Goal: Information Seeking & Learning: Learn about a topic

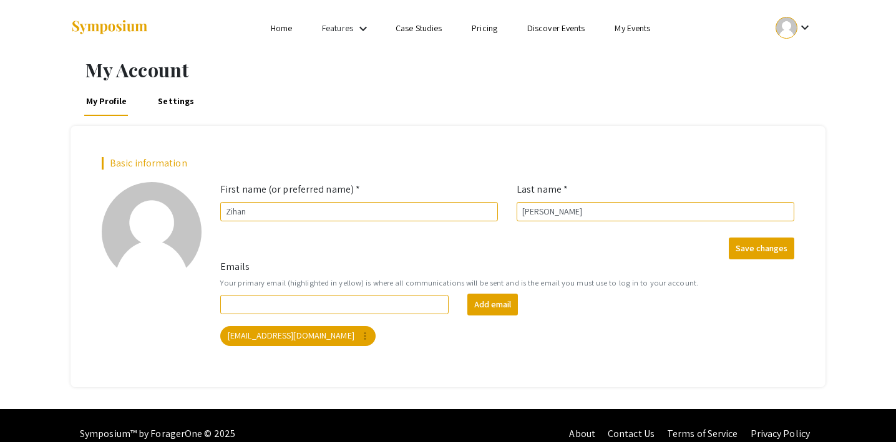
click at [419, 24] on link "Case Studies" at bounding box center [419, 27] width 46 height 11
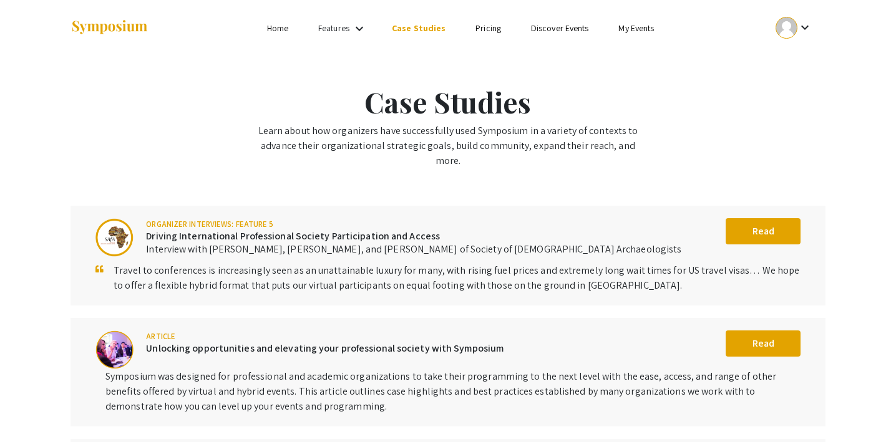
click at [281, 29] on link "Home" at bounding box center [277, 27] width 21 height 11
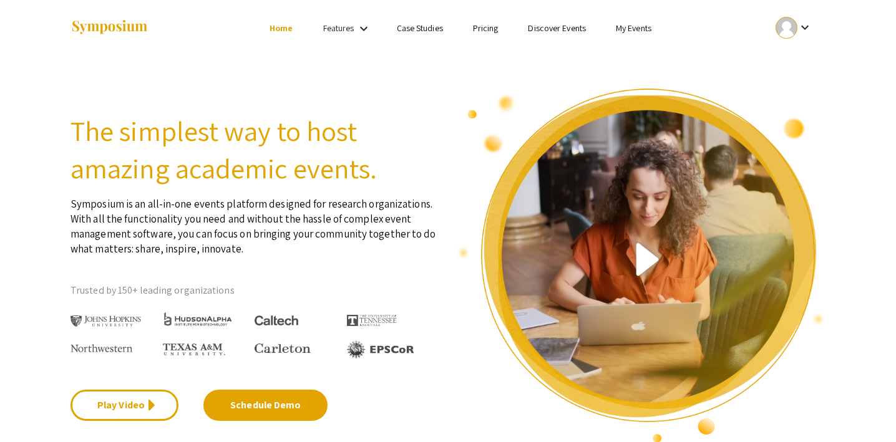
click at [344, 27] on link "Features" at bounding box center [338, 27] width 31 height 11
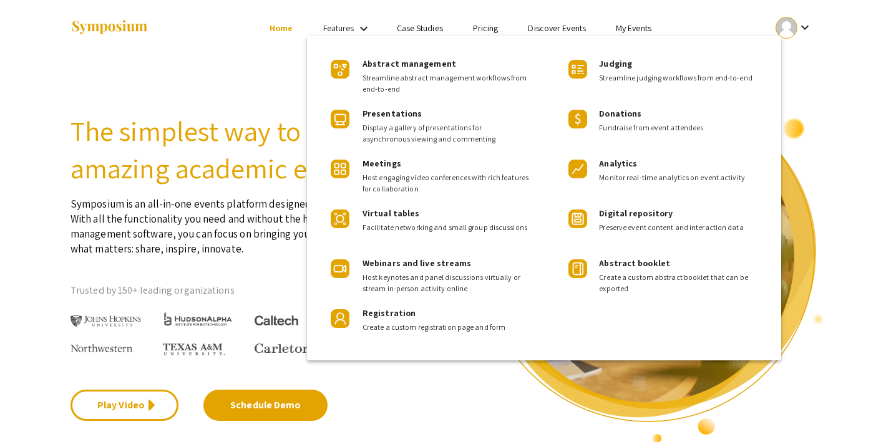
click at [630, 26] on div at bounding box center [448, 221] width 896 height 442
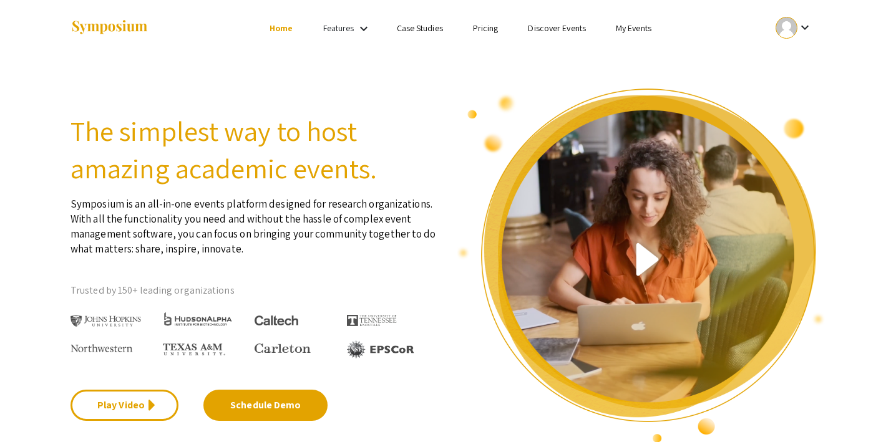
click at [627, 26] on link "My Events" at bounding box center [634, 27] width 36 height 11
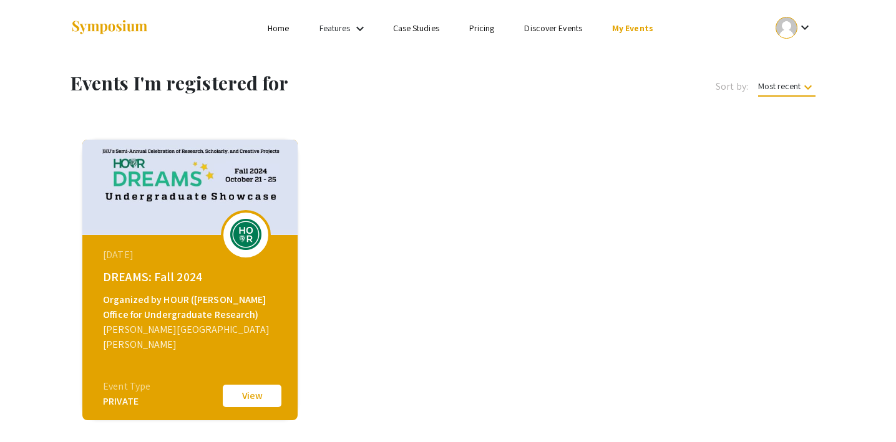
click at [200, 182] on img at bounding box center [189, 187] width 215 height 95
click at [261, 400] on button "View" at bounding box center [252, 396] width 62 height 26
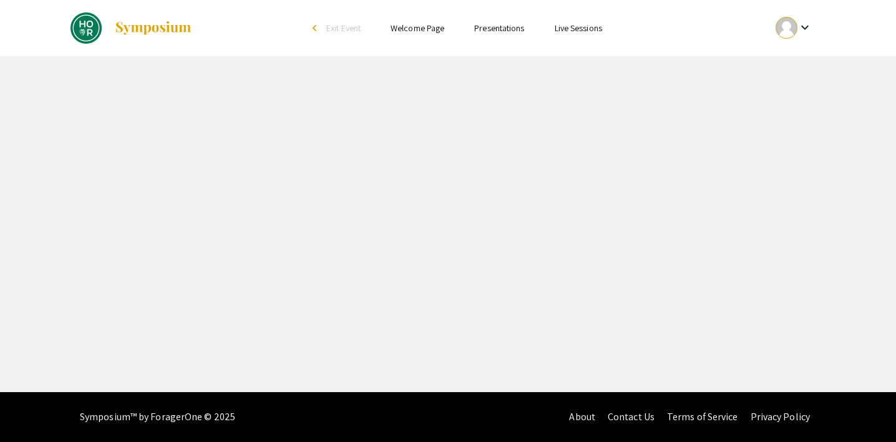
select select "custom"
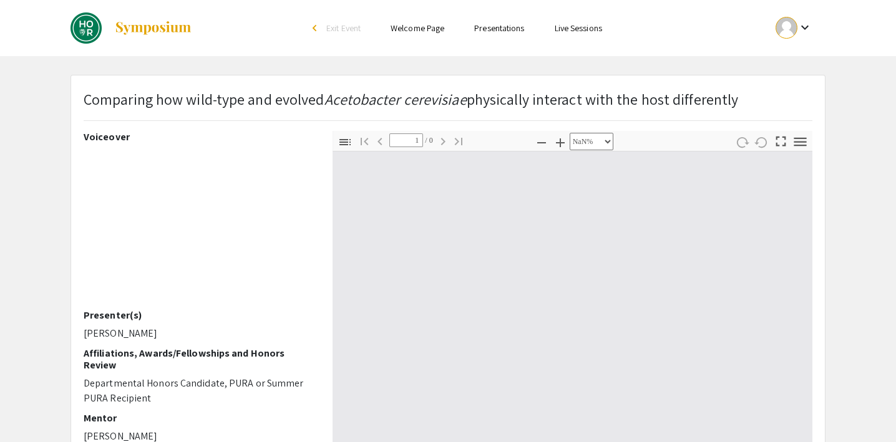
type input "0"
select select "custom"
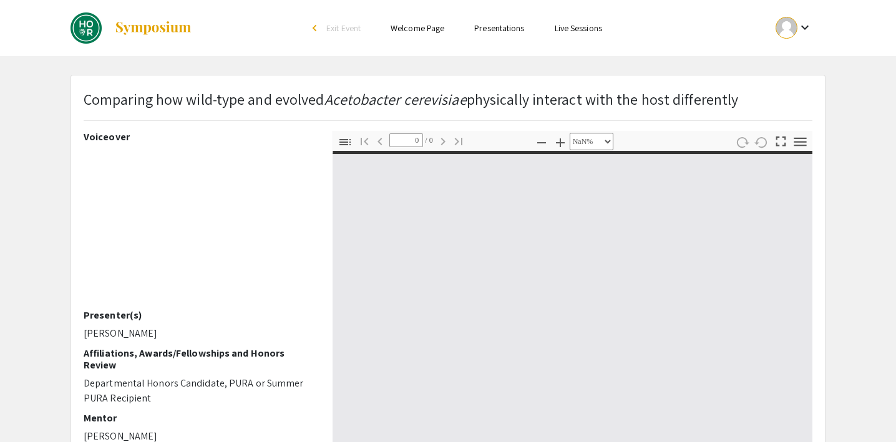
type input "1"
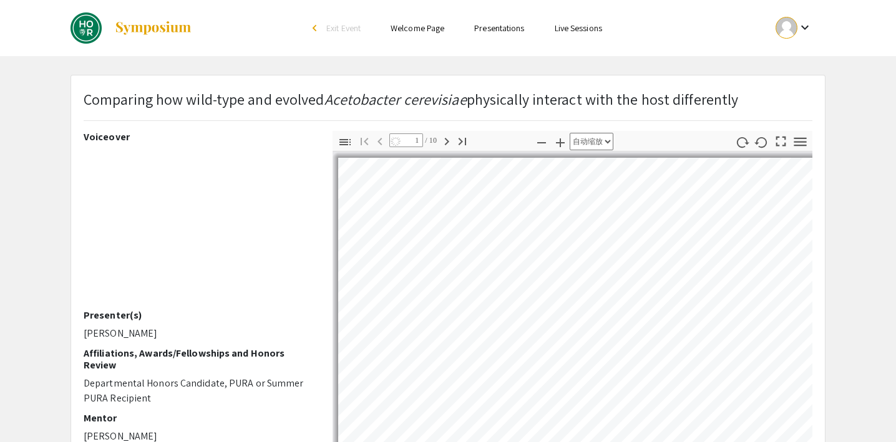
select select "auto"
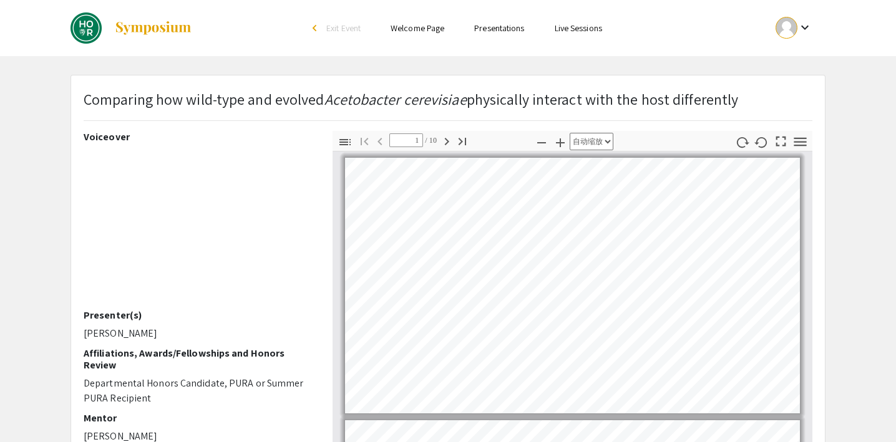
scroll to position [4, 0]
